Goal: Transaction & Acquisition: Book appointment/travel/reservation

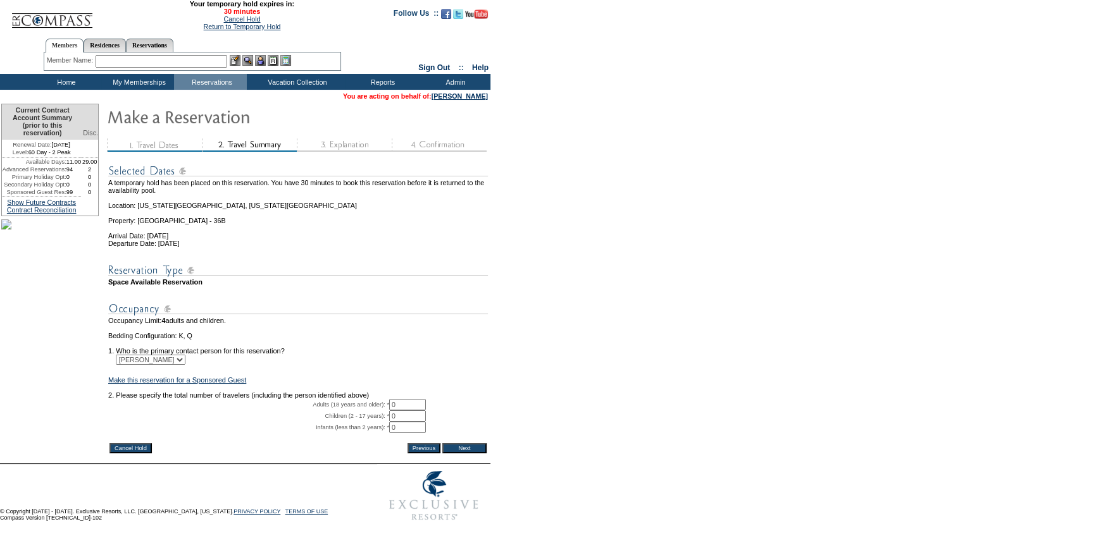
scroll to position [27, 0]
drag, startPoint x: 408, startPoint y: 394, endPoint x: 377, endPoint y: 394, distance: 31.0
click at [377, 399] on tr "Adults (18 years and older): * 0 * *" at bounding box center [298, 404] width 380 height 11
type input "4"
click at [484, 444] on input "Next" at bounding box center [464, 449] width 44 height 10
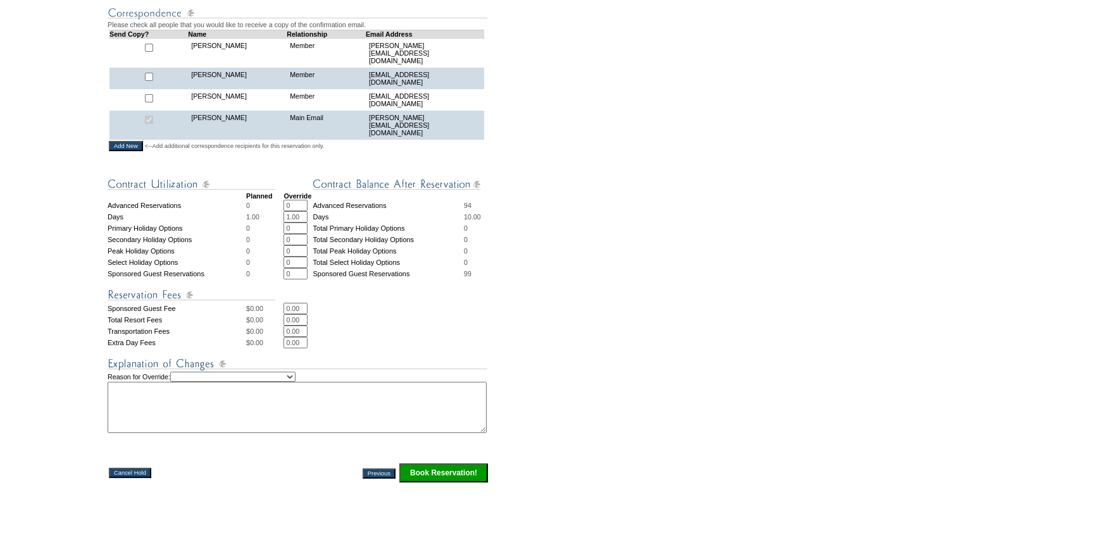
scroll to position [345, 0]
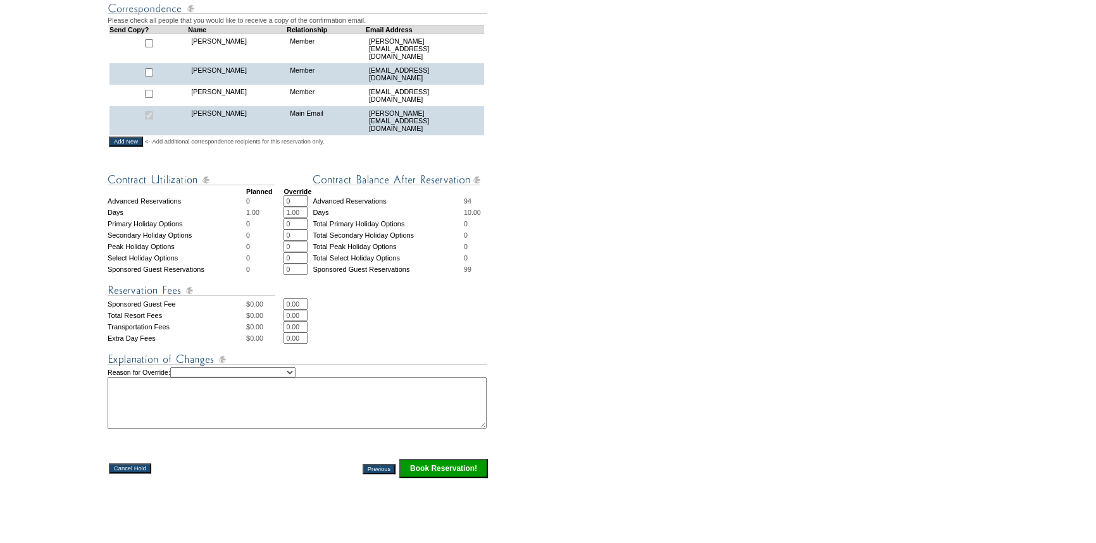
click at [452, 470] on input "Book Reservation!" at bounding box center [443, 468] width 89 height 19
click at [466, 463] on input "Book Reservation!" at bounding box center [443, 468] width 89 height 19
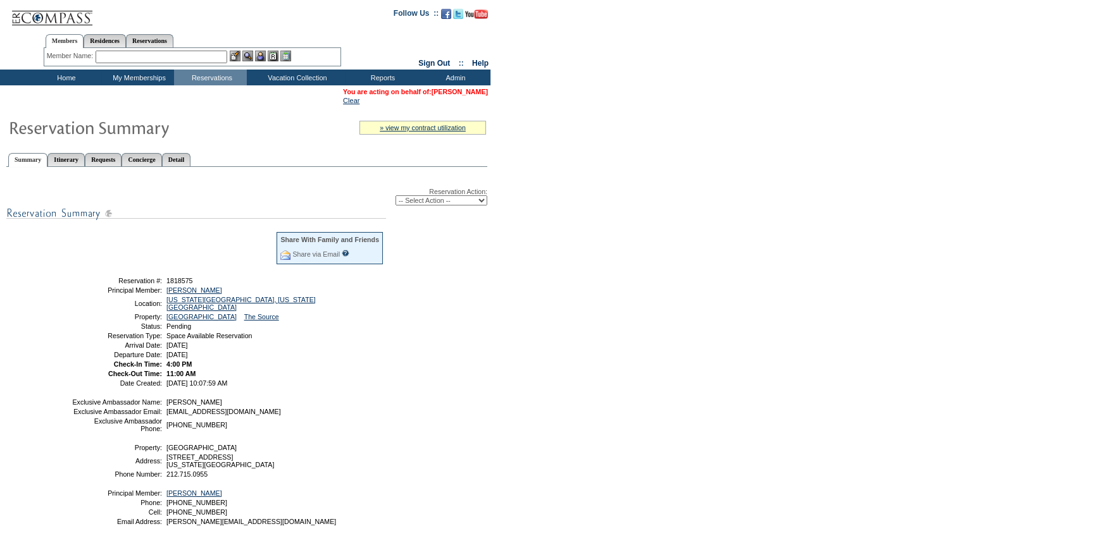
click at [459, 89] on link "[PERSON_NAME]" at bounding box center [459, 92] width 56 height 8
